Goal: Transaction & Acquisition: Purchase product/service

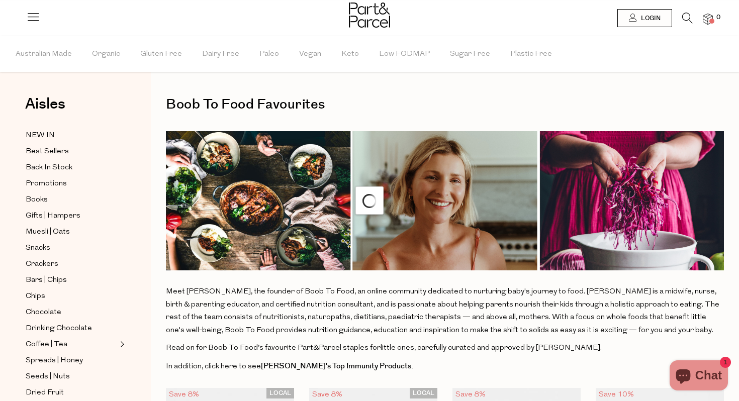
click at [364, 10] on img at bounding box center [369, 15] width 41 height 25
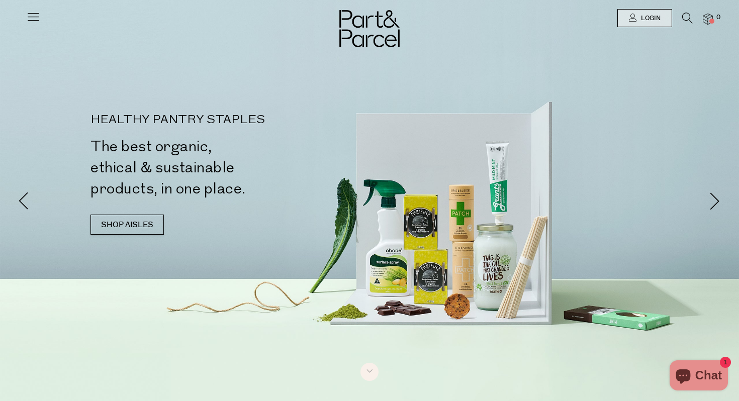
click at [682, 17] on icon at bounding box center [687, 18] width 11 height 11
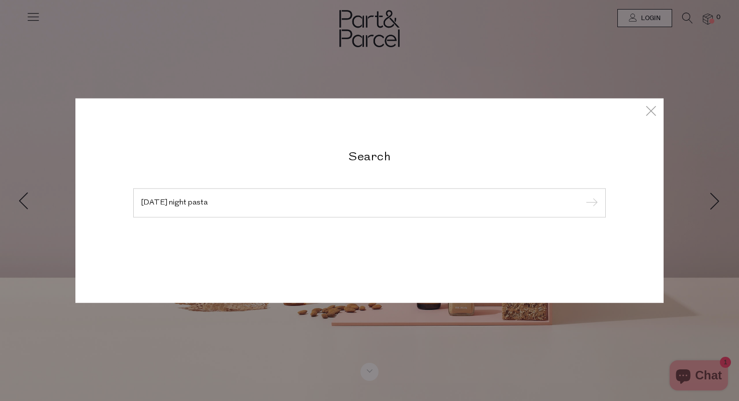
type input "[DATE] night pasta"
click at [583, 196] on input "submit" at bounding box center [590, 203] width 15 height 15
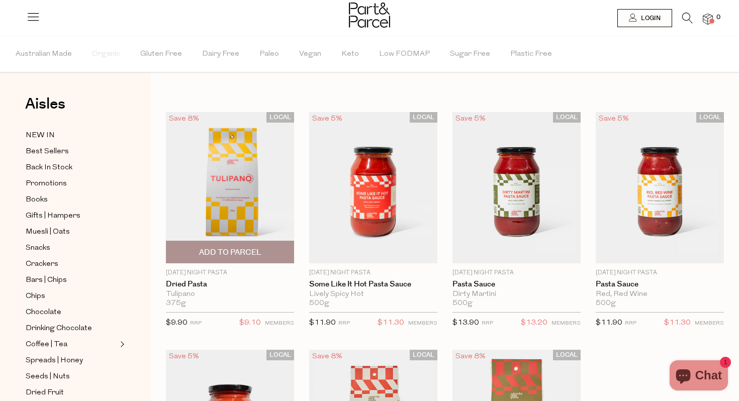
click at [239, 251] on span "Add To Parcel" at bounding box center [230, 252] width 62 height 11
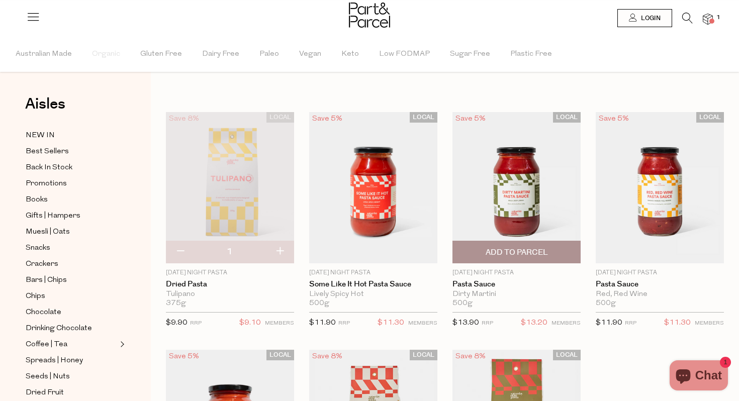
click at [526, 253] on span "Add To Parcel" at bounding box center [517, 252] width 62 height 11
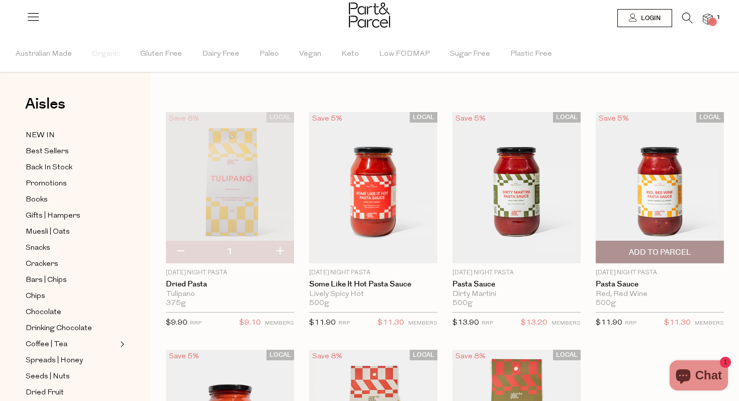
click at [662, 260] on span "Add To Parcel" at bounding box center [660, 252] width 122 height 22
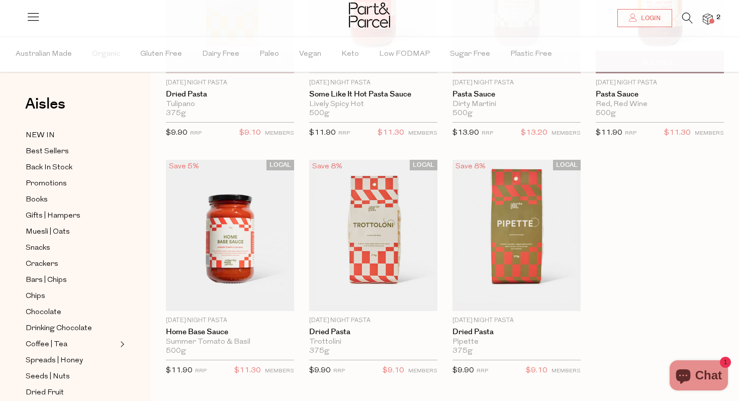
scroll to position [192, 0]
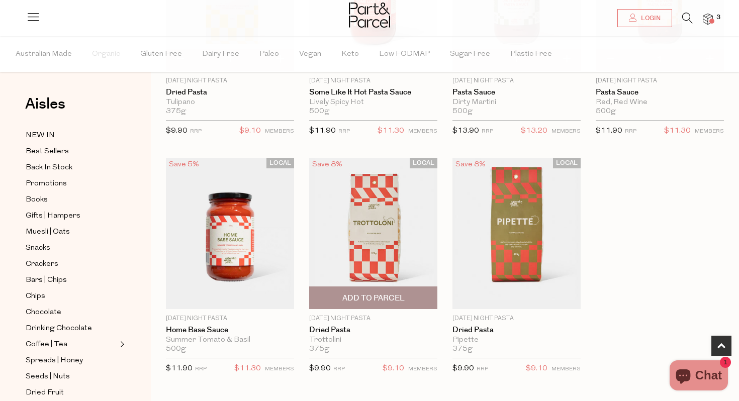
click at [367, 295] on span "Add To Parcel" at bounding box center [373, 298] width 62 height 11
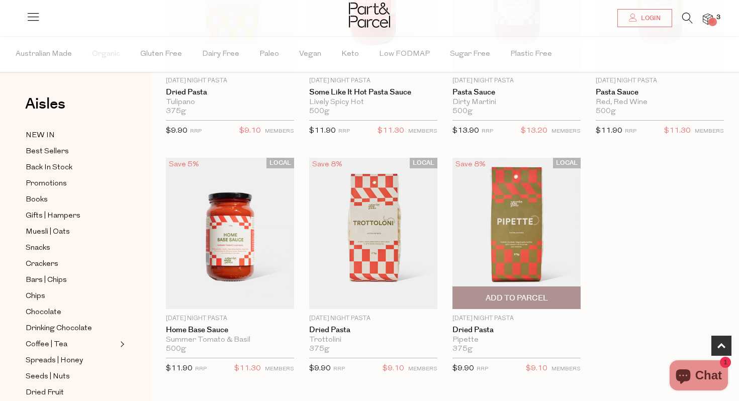
click at [506, 304] on span "Add To Parcel" at bounding box center [516, 298] width 122 height 22
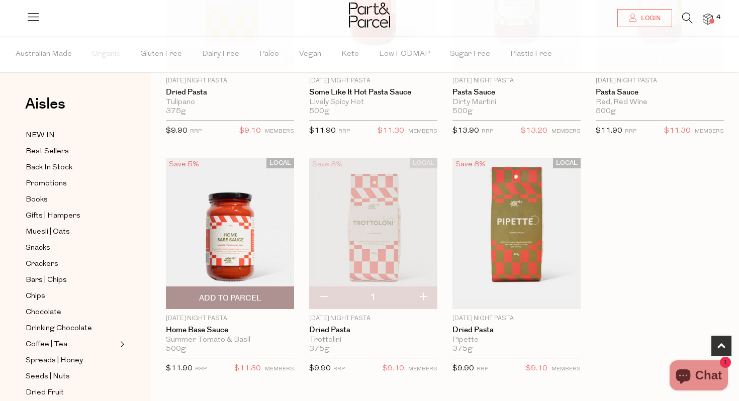
click at [232, 296] on span "Add To Parcel" at bounding box center [230, 298] width 62 height 11
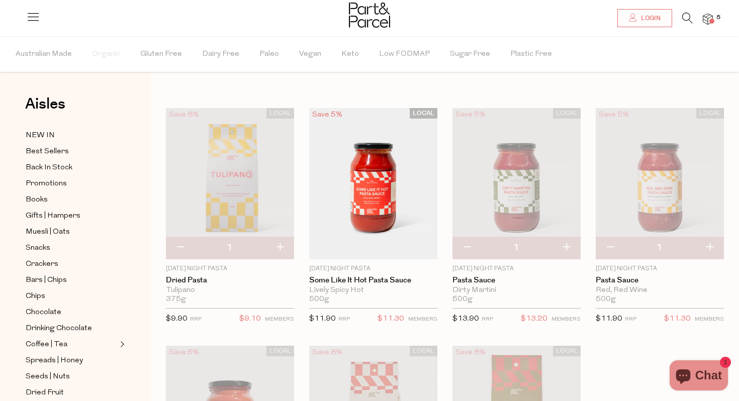
scroll to position [0, 0]
